Goal: Information Seeking & Learning: Learn about a topic

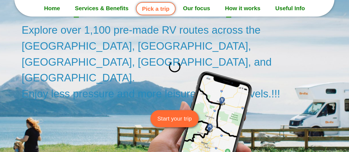
scroll to position [72, 0]
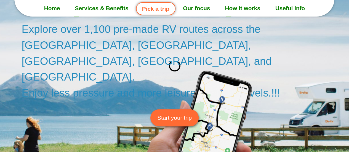
click at [170, 113] on span "Start your trip" at bounding box center [174, 117] width 34 height 9
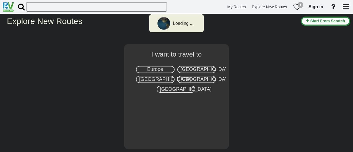
select select "number:2"
type input "[GEOGRAPHIC_DATA]"
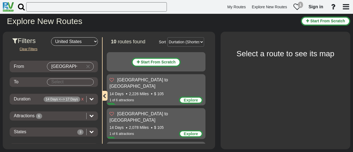
click at [78, 83] on body "My Routes Explore New Routes 1 Sign in" at bounding box center [176, 76] width 353 height 152
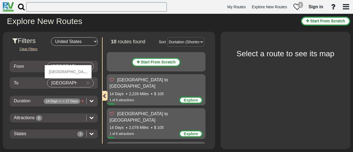
type input "DENVER"
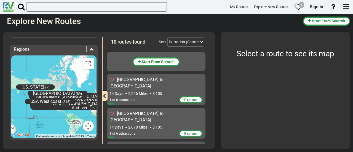
scroll to position [101, 0]
click at [51, 118] on div "Alaska (7) East Canada (99) Midwestern USA (320) Northeastern USA - Archived (2…" at bounding box center [53, 97] width 85 height 83
click at [50, 115] on div "Alaska (7) East Canada (99) Midwestern USA (320) Northeastern USA - Archived (2…" at bounding box center [53, 97] width 85 height 83
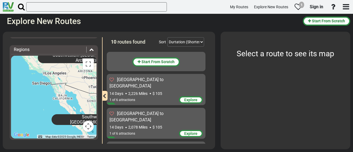
click at [89, 50] on icon at bounding box center [91, 49] width 4 height 4
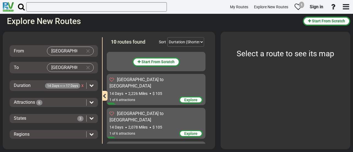
click at [89, 50] on div "Clear Filters From Los Angeles To DENVER Duration 14 Days <--> 17 Days x Attrac…" at bounding box center [54, 86] width 88 height 113
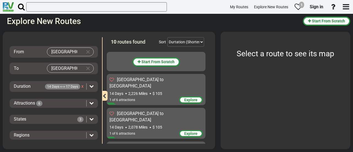
click at [104, 97] on icon "button" at bounding box center [104, 96] width 4 height 5
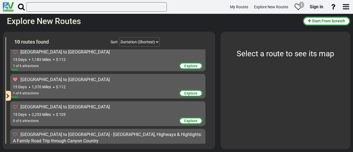
scroll to position [83, 0]
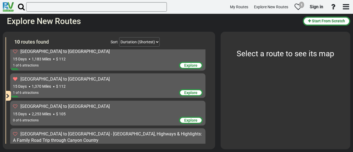
click at [190, 93] on span "Explore" at bounding box center [190, 92] width 13 height 4
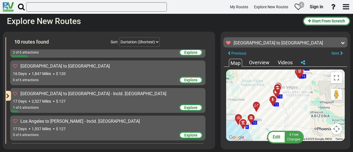
scroll to position [185, 0]
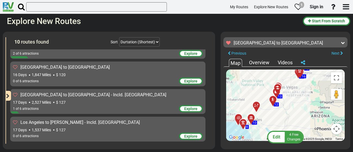
click at [237, 118] on icon at bounding box center [239, 118] width 6 height 4
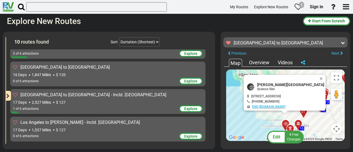
click at [289, 127] on icon at bounding box center [290, 128] width 4 height 4
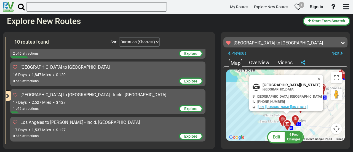
click at [296, 120] on div at bounding box center [296, 121] width 9 height 9
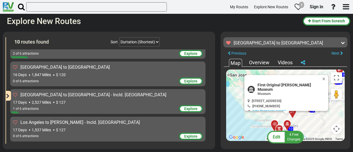
click at [294, 114] on div at bounding box center [294, 113] width 9 height 9
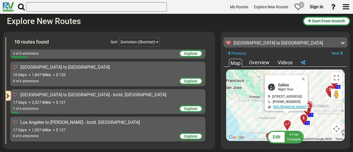
click at [303, 119] on div at bounding box center [305, 120] width 9 height 9
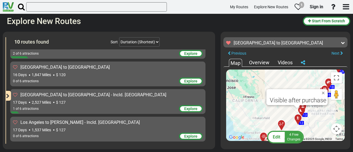
click at [303, 111] on div at bounding box center [304, 108] width 9 height 9
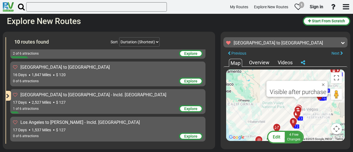
click at [302, 109] on div at bounding box center [299, 112] width 9 height 9
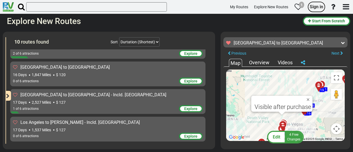
click at [315, 5] on span "Sign in" at bounding box center [316, 6] width 14 height 5
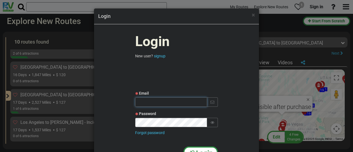
click at [171, 105] on input "text" at bounding box center [171, 101] width 72 height 9
